Goal: Navigation & Orientation: Understand site structure

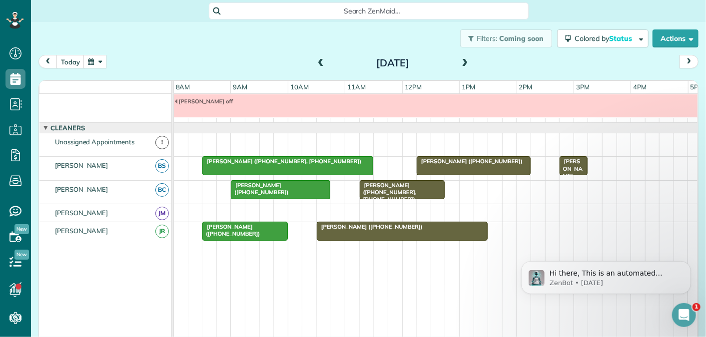
click at [464, 64] on span at bounding box center [465, 63] width 11 height 9
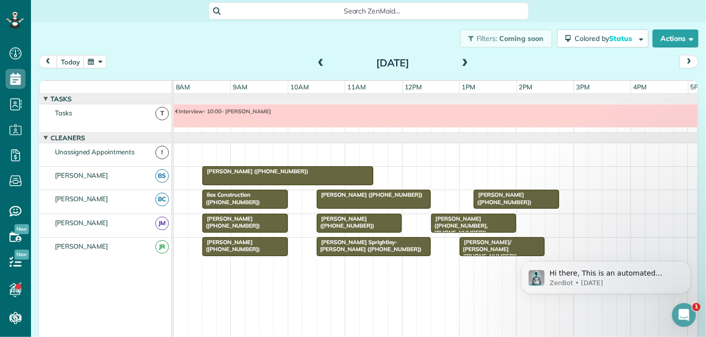
scroll to position [10, 0]
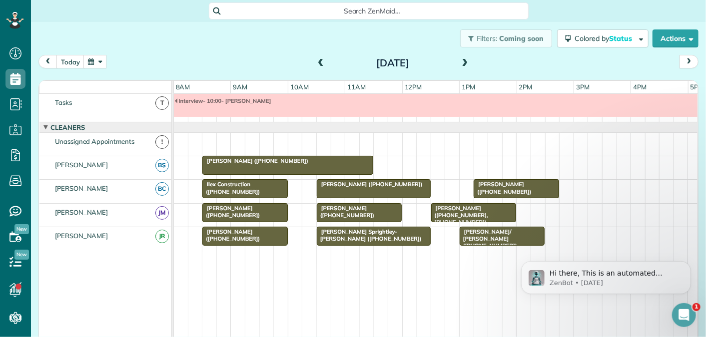
click at [464, 64] on span at bounding box center [465, 63] width 11 height 9
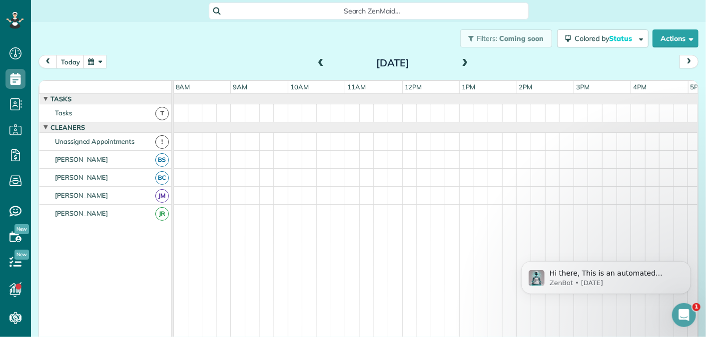
click at [464, 64] on span at bounding box center [465, 63] width 11 height 9
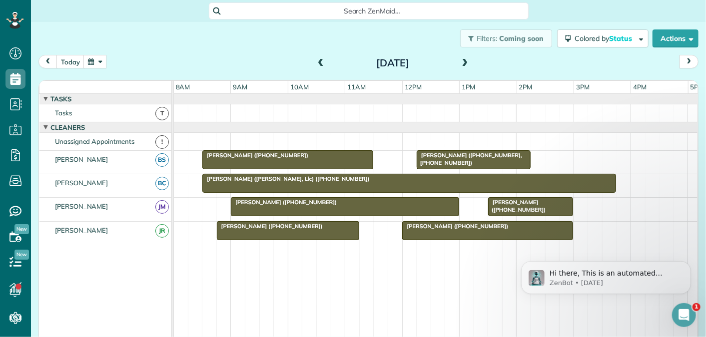
click at [464, 64] on span at bounding box center [465, 63] width 11 height 9
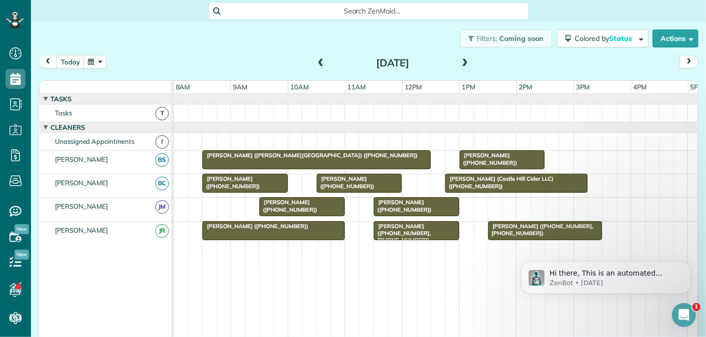
click at [464, 64] on span at bounding box center [465, 63] width 11 height 9
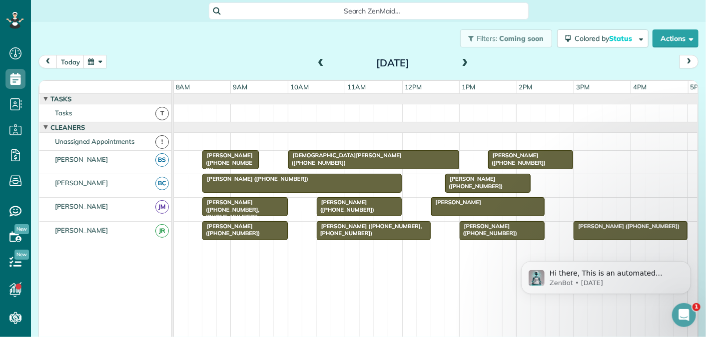
click at [464, 63] on span at bounding box center [465, 63] width 11 height 9
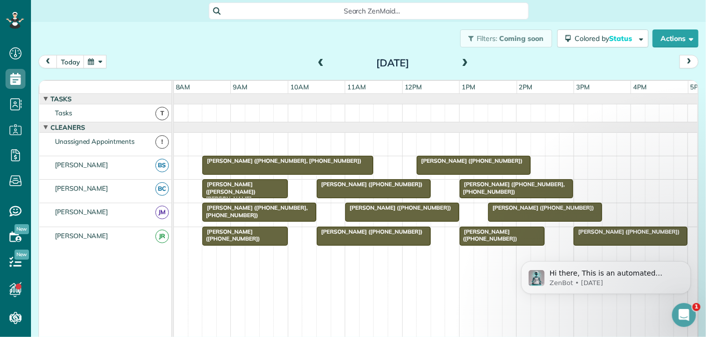
click at [464, 63] on span at bounding box center [465, 63] width 11 height 9
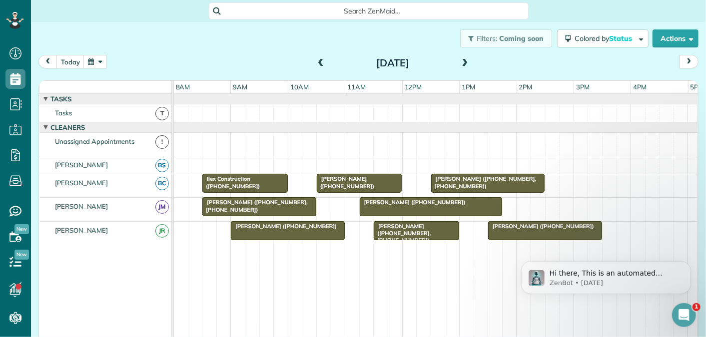
click at [464, 63] on span at bounding box center [465, 63] width 11 height 9
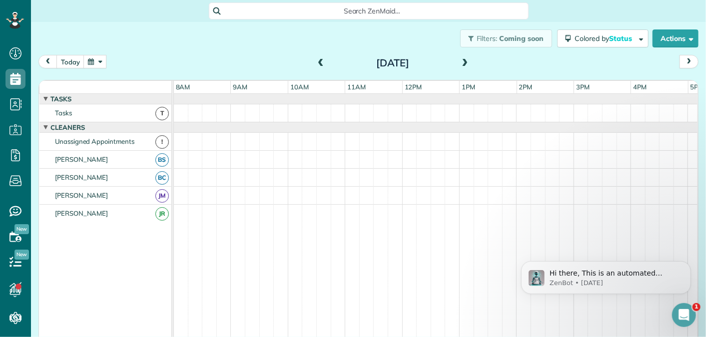
click at [464, 63] on span at bounding box center [465, 63] width 11 height 9
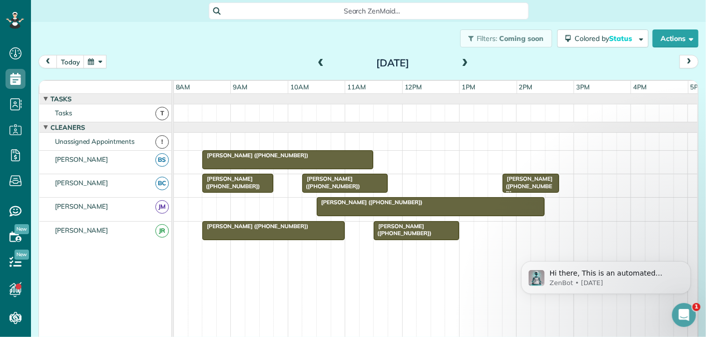
click at [464, 63] on span at bounding box center [465, 63] width 11 height 9
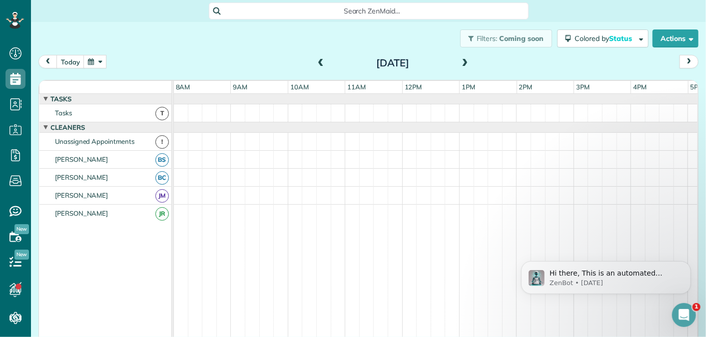
scroll to position [10, 0]
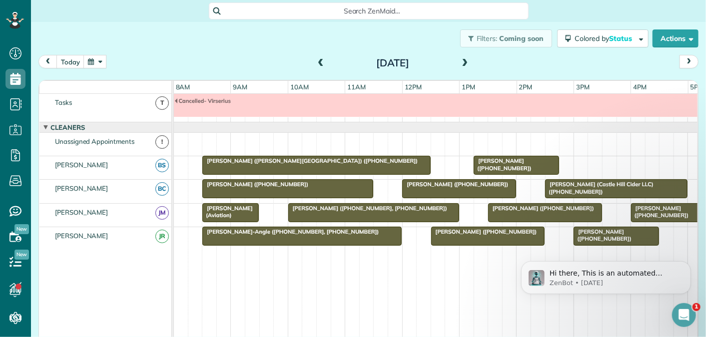
click at [464, 63] on span at bounding box center [465, 63] width 11 height 9
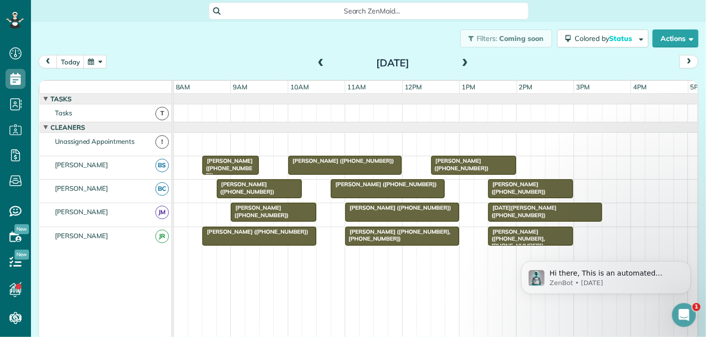
click at [464, 63] on span at bounding box center [465, 63] width 11 height 9
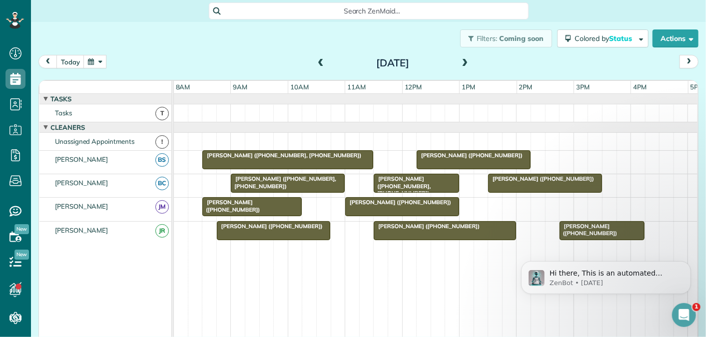
click at [260, 35] on div "Filters: Coming soon Colored by Status Color by Cleaner Color by Team Color by …" at bounding box center [368, 38] width 675 height 33
